Goal: Navigation & Orientation: Find specific page/section

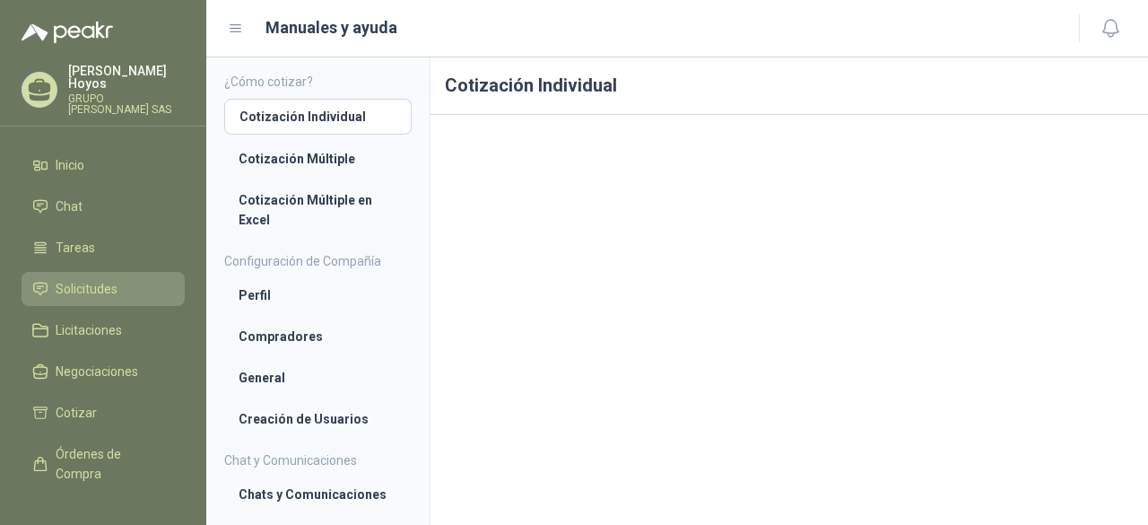
click at [74, 279] on span "Solicitudes" at bounding box center [87, 289] width 62 height 20
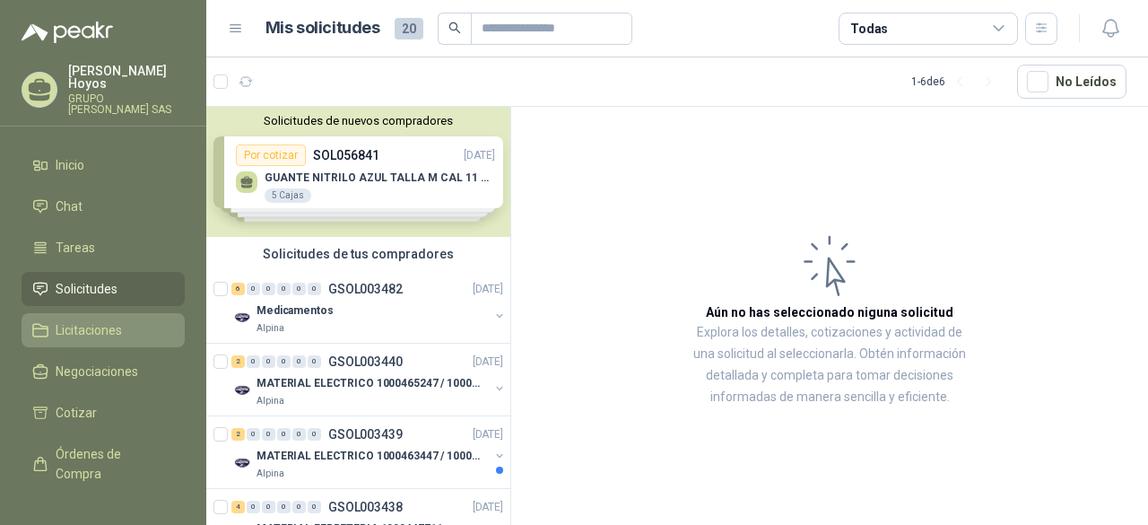
click at [81, 320] on span "Licitaciones" at bounding box center [89, 330] width 66 height 20
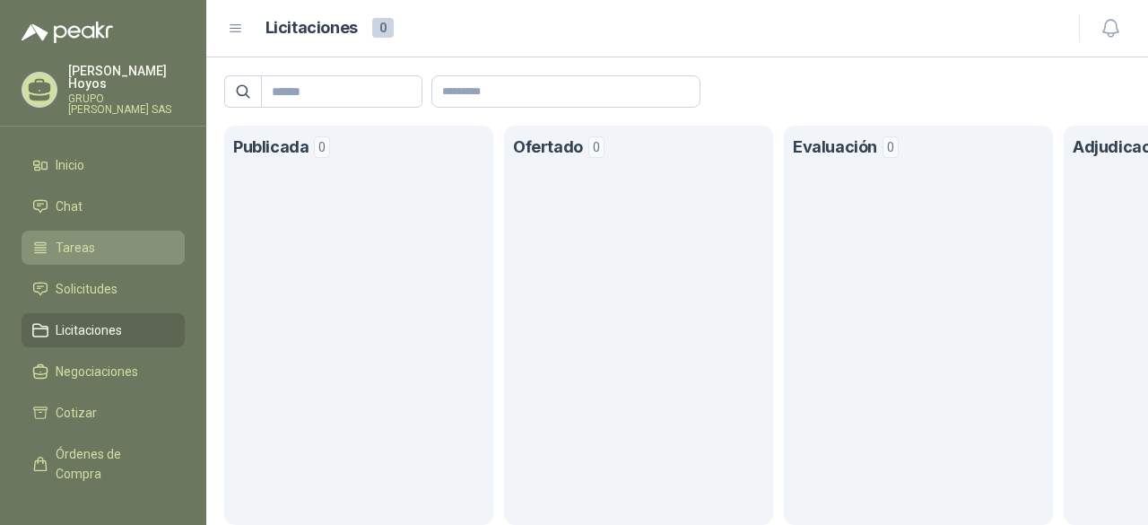
click at [89, 239] on span "Tareas" at bounding box center [75, 248] width 39 height 20
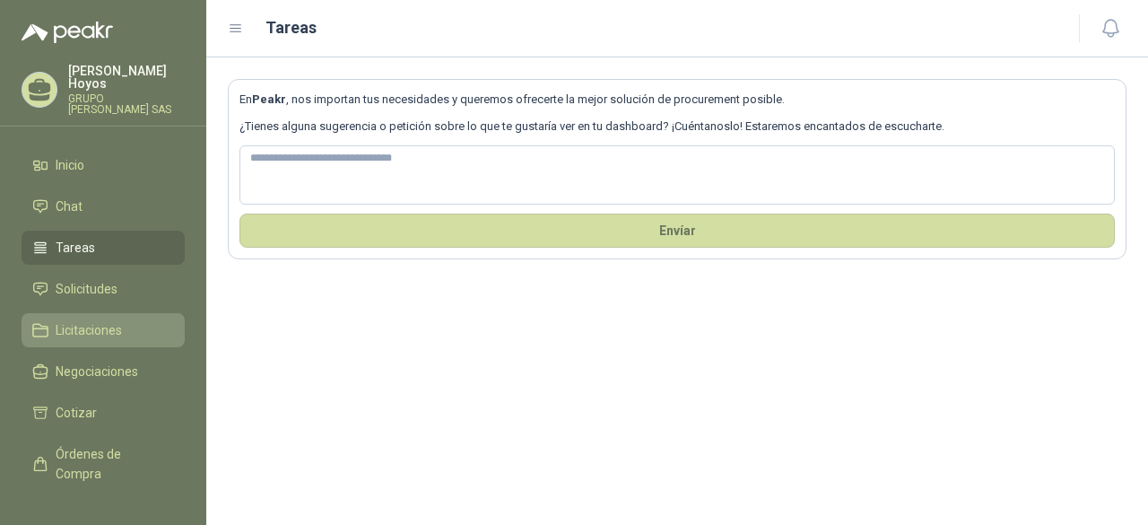
click at [86, 324] on span "Licitaciones" at bounding box center [89, 330] width 66 height 20
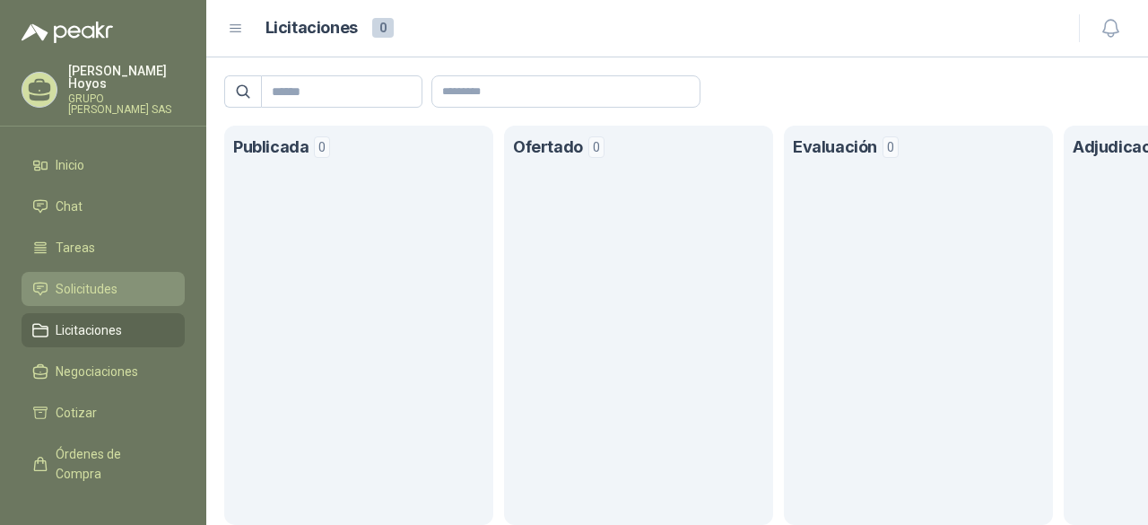
click at [72, 279] on span "Solicitudes" at bounding box center [87, 289] width 62 height 20
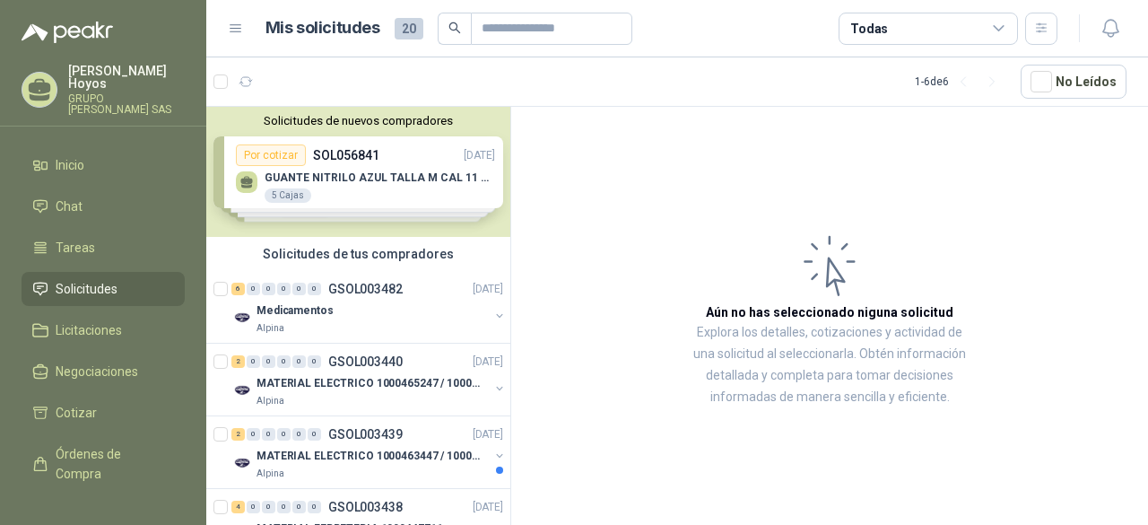
click at [409, 152] on div "Solicitudes de nuevos compradores Por cotizar SOL056841 19/09/25 GUANTE NITRILO…" at bounding box center [358, 172] width 304 height 130
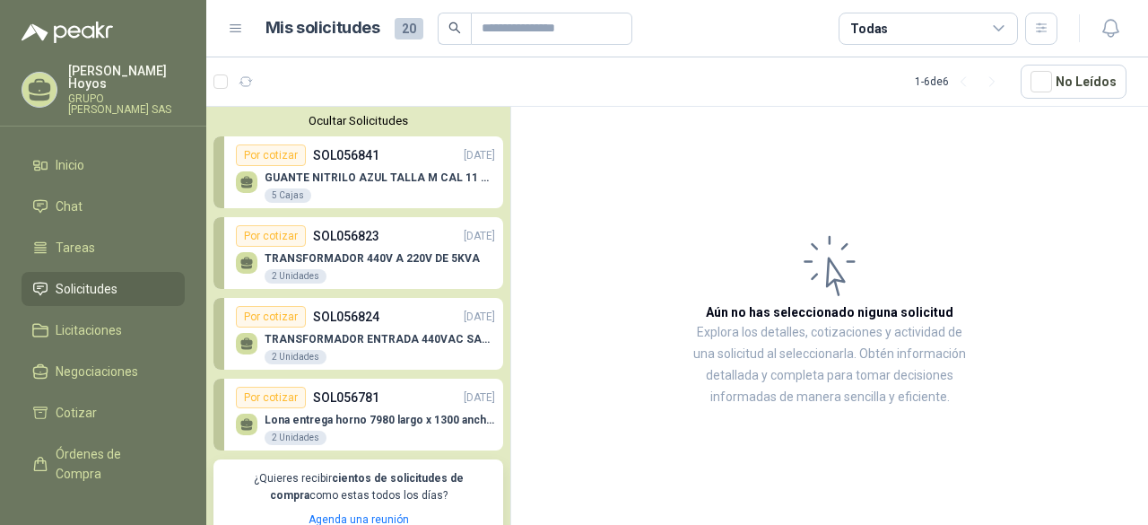
click at [464, 400] on p "[DATE]" at bounding box center [479, 397] width 31 height 17
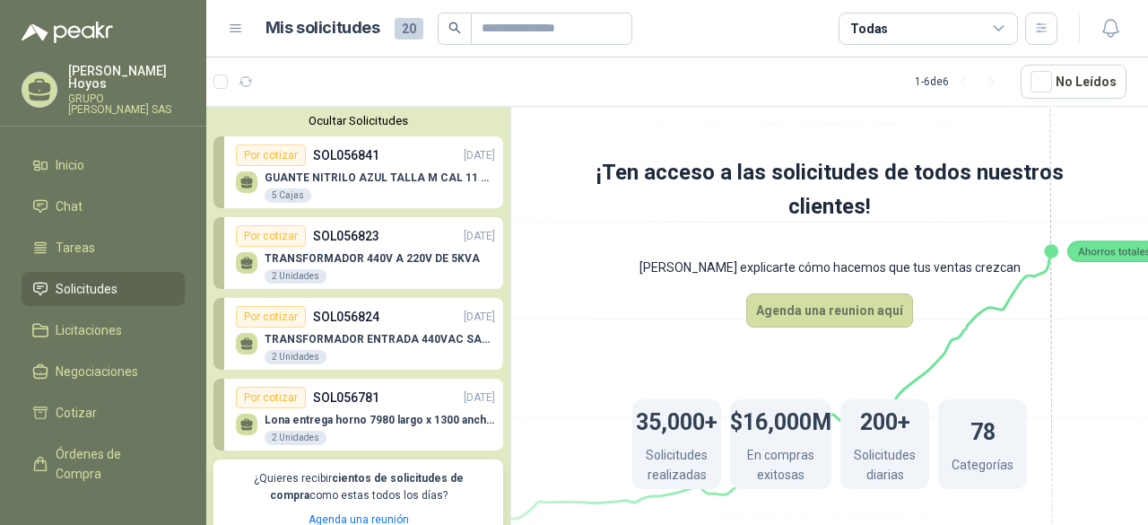
click at [378, 325] on div "Por cotizar SOL056824 19/09/25" at bounding box center [365, 317] width 259 height 22
click at [377, 232] on div "Por cotizar SOL056823 19/09/25" at bounding box center [365, 236] width 259 height 22
click at [332, 265] on div "TRANSFORMADOR 440V A 220V DE 5KVA 2 Unidades" at bounding box center [372, 268] width 215 height 32
click at [334, 256] on p "TRANSFORMADOR 440V A 220V DE 5KVA" at bounding box center [372, 258] width 215 height 13
click at [293, 274] on div "2 Unidades" at bounding box center [296, 276] width 62 height 14
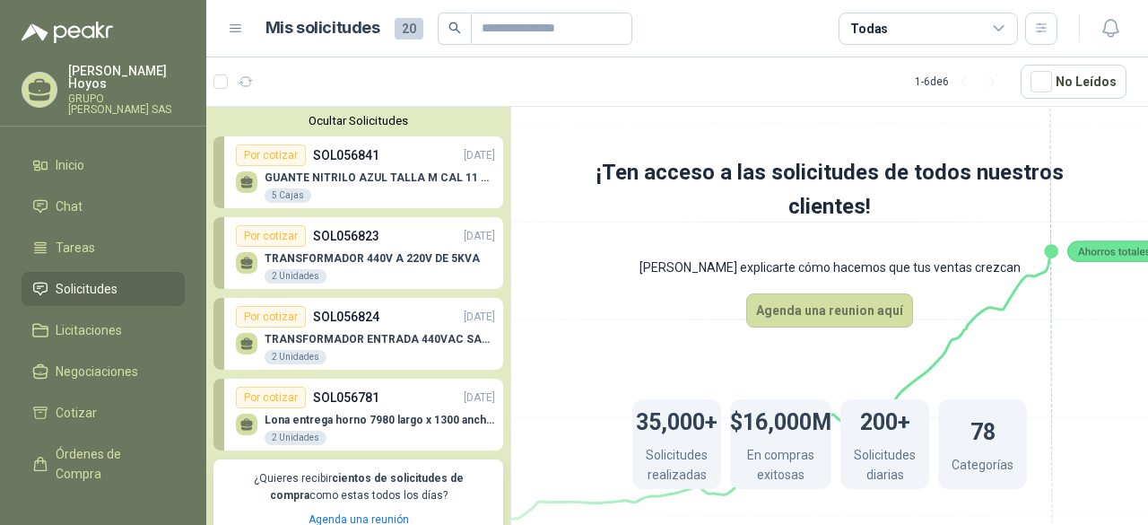
click at [334, 328] on div "TRANSFORMADOR ENTRADA 440VAC SALIDA 220VAC 10AMP 1000WATTS 2 Unidades" at bounding box center [365, 346] width 259 height 38
click at [361, 413] on p "Lona entrega horno 7980 largo x 1300 ancho Banda tipo wafer" at bounding box center [380, 419] width 230 height 13
click at [269, 396] on div "Por cotizar" at bounding box center [271, 398] width 70 height 22
click at [312, 173] on p "GUANTE NITRILO AZUL TALLA M CAL 11 CAJA x 100 UND" at bounding box center [380, 177] width 230 height 13
click at [353, 199] on div "GUANTE NITRILO AZUL TALLA M CAL 11 CAJA x 100 UND 5 Cajas" at bounding box center [380, 187] width 230 height 32
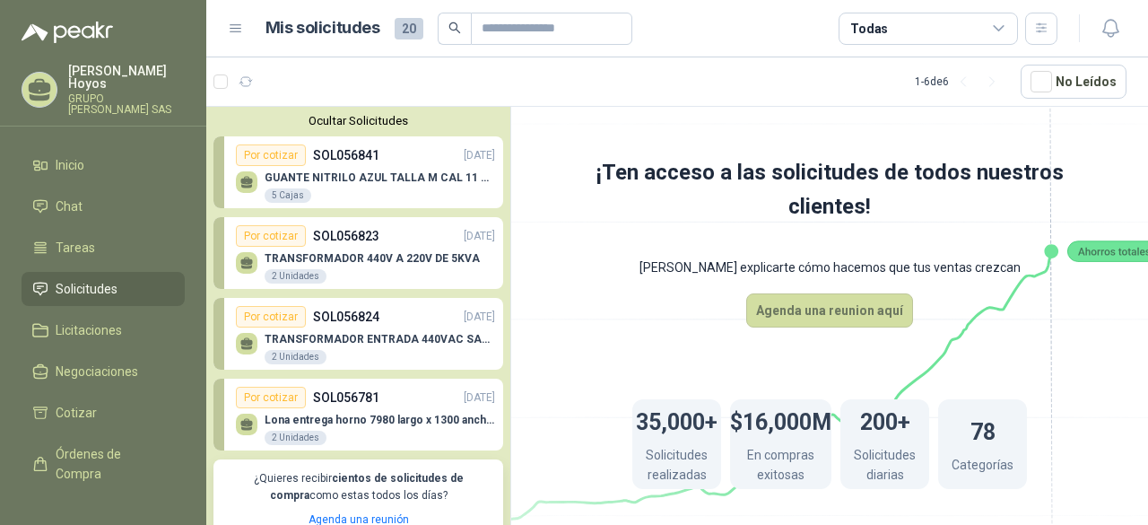
click at [367, 254] on p "TRANSFORMADOR 440V A 220V DE 5KVA" at bounding box center [372, 258] width 215 height 13
click at [368, 254] on p "TRANSFORMADOR 440V A 220V DE 5KVA" at bounding box center [372, 258] width 215 height 13
click at [358, 313] on p "SOL056824" at bounding box center [346, 317] width 66 height 20
click at [421, 318] on div "Por cotizar SOL056824 19/09/25" at bounding box center [365, 317] width 259 height 22
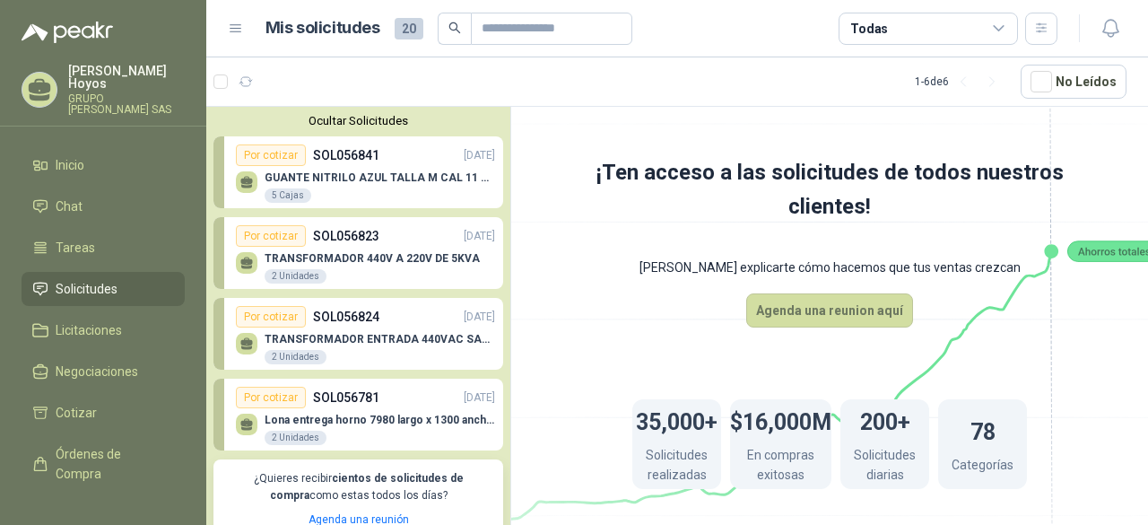
click at [276, 310] on div "Por cotizar" at bounding box center [271, 317] width 70 height 22
click at [275, 343] on p "TRANSFORMADOR ENTRADA 440VAC SALIDA 220VAC 10AMP 1000WATTS" at bounding box center [380, 339] width 230 height 13
